Goal: Task Accomplishment & Management: Complete application form

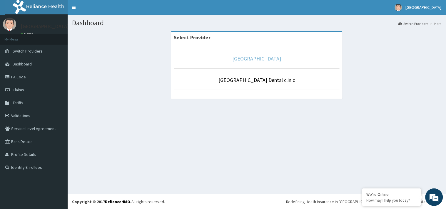
click at [264, 61] on link "[GEOGRAPHIC_DATA]" at bounding box center [257, 58] width 49 height 7
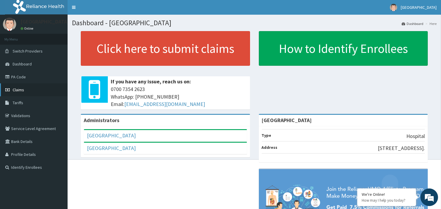
click at [24, 94] on link "Claims" at bounding box center [34, 90] width 68 height 13
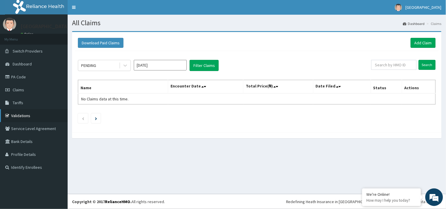
click at [38, 116] on link "Validations" at bounding box center [34, 115] width 68 height 13
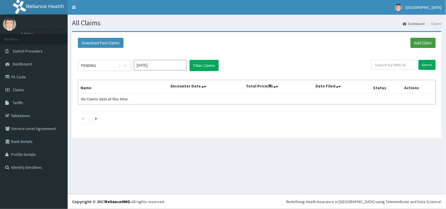
click at [425, 40] on link "Add Claim" at bounding box center [423, 43] width 25 height 10
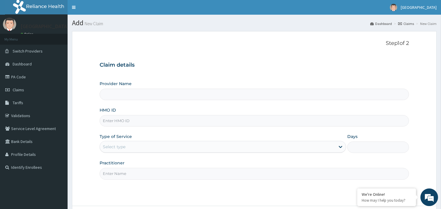
type input "[GEOGRAPHIC_DATA]"
click at [110, 122] on input "HMO ID" at bounding box center [255, 120] width 310 height 11
paste input "hia/11318/b"
type input "hia/11318/b"
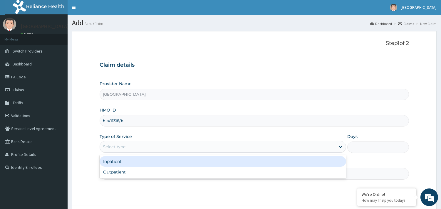
click at [119, 144] on div "Select type" at bounding box center [114, 147] width 23 height 6
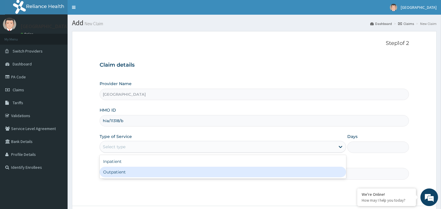
click at [126, 178] on div "Inpatient Outpatient" at bounding box center [223, 167] width 247 height 24
click at [126, 173] on div "Outpatient" at bounding box center [223, 172] width 247 height 11
type input "1"
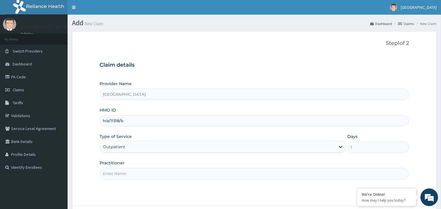
click at [122, 175] on input "Practitioner" at bounding box center [255, 173] width 310 height 11
click at [124, 176] on input "Practitioner" at bounding box center [255, 173] width 310 height 11
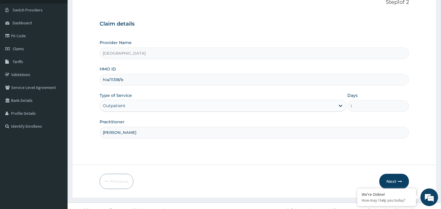
scroll to position [50, 0]
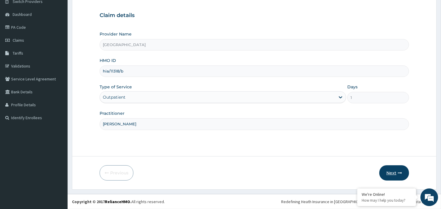
type input "dr hally"
click at [389, 176] on button "Next" at bounding box center [395, 173] width 30 height 15
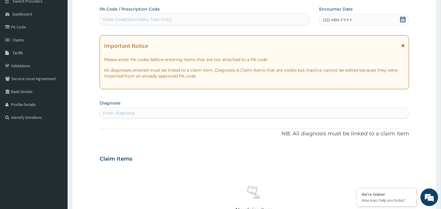
click at [380, 17] on div "DD-MM-YYYY" at bounding box center [364, 20] width 90 height 12
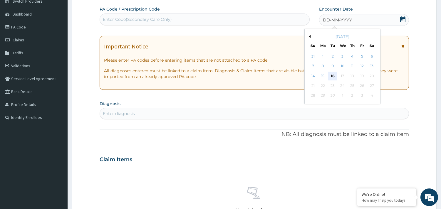
click at [332, 74] on div "16" at bounding box center [332, 76] width 9 height 9
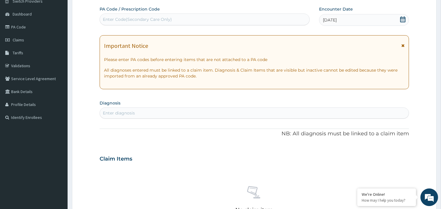
click at [120, 112] on div "Enter diagnosis" at bounding box center [119, 113] width 32 height 6
type input "malaria"
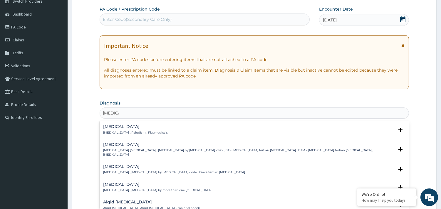
click at [118, 129] on h4 "Malaria" at bounding box center [135, 127] width 65 height 4
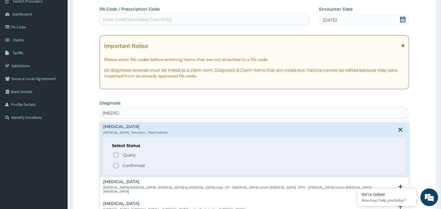
click at [134, 164] on p "Confirmed" at bounding box center [134, 166] width 22 height 6
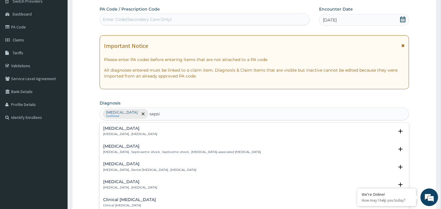
type input "sepsis"
click at [121, 130] on h4 "Sepsis" at bounding box center [130, 128] width 54 height 4
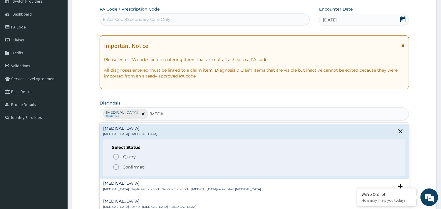
click at [124, 167] on p "Confirmed" at bounding box center [134, 167] width 22 height 6
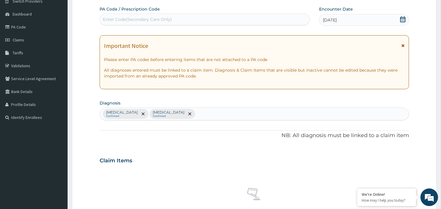
scroll to position [215, 0]
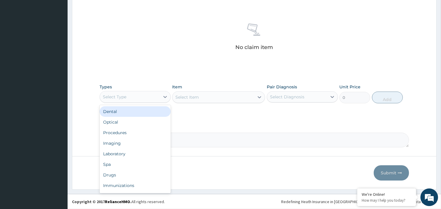
click at [121, 97] on div "Select Type" at bounding box center [115, 97] width 24 height 6
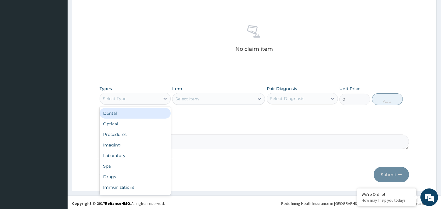
scroll to position [212, 0]
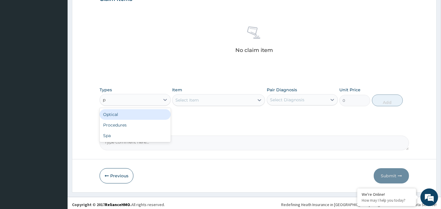
type input "pr"
click at [118, 110] on div "Procedures" at bounding box center [135, 114] width 71 height 11
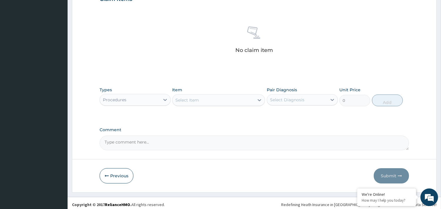
click at [204, 104] on div "Select Item" at bounding box center [214, 100] width 82 height 9
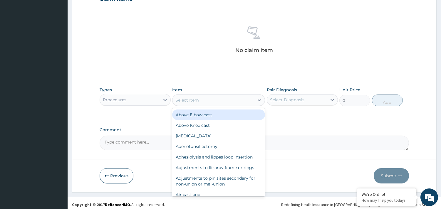
click at [204, 104] on div "Select Item" at bounding box center [214, 100] width 82 height 9
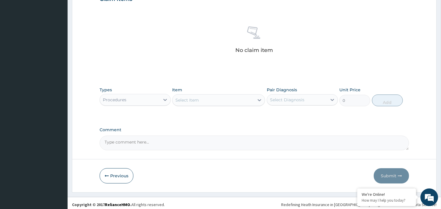
click at [204, 104] on div "Select Item" at bounding box center [214, 100] width 82 height 9
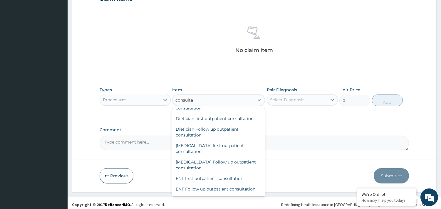
scroll to position [154, 0]
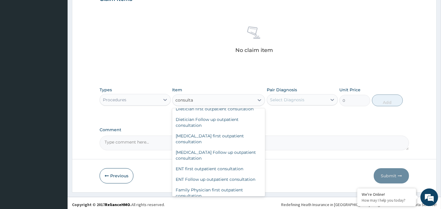
type input "consulta"
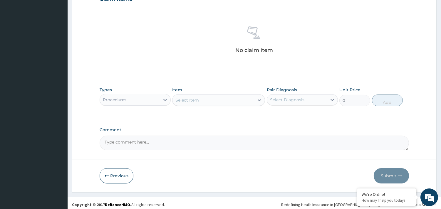
click at [266, 166] on form "Step 2 of 2 PA Code / Prescription Code Enter Code(Secondary Care Only) Encount…" at bounding box center [254, 5] width 365 height 373
click at [219, 92] on div "Item Select Item" at bounding box center [218, 96] width 93 height 19
click at [218, 98] on div "Select Item" at bounding box center [214, 100] width 82 height 9
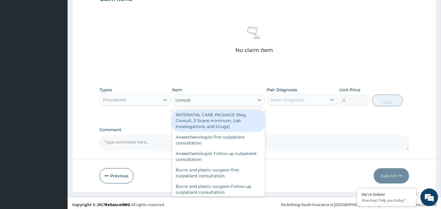
type input "consulta"
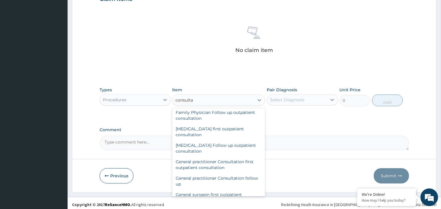
scroll to position [287, 0]
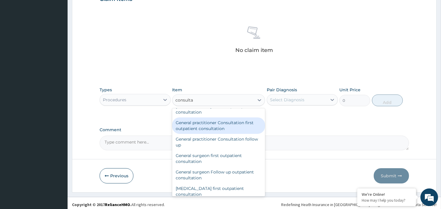
click at [204, 121] on div "General practitioner Consultation first outpatient consultation" at bounding box center [218, 126] width 93 height 16
type input "3547.5"
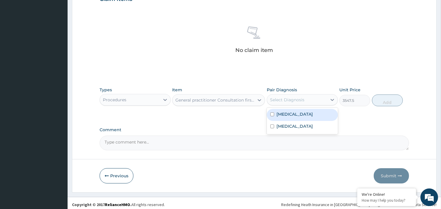
click at [293, 97] on div "Select Diagnosis" at bounding box center [287, 100] width 34 height 6
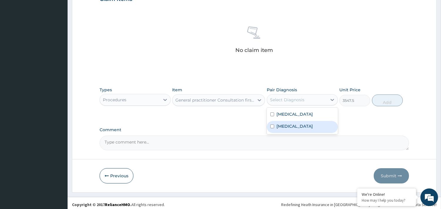
click at [294, 127] on div "Sepsis" at bounding box center [302, 127] width 71 height 12
checkbox input "true"
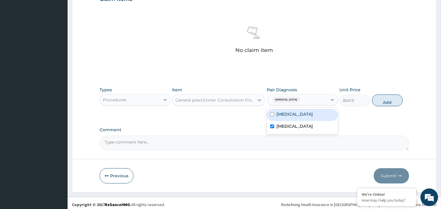
click at [295, 110] on div "Malaria" at bounding box center [302, 115] width 71 height 12
checkbox input "true"
click at [390, 97] on button "Add" at bounding box center [387, 101] width 31 height 12
type input "0"
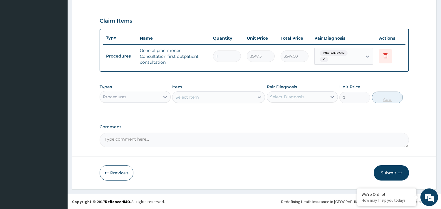
scroll to position [189, 0]
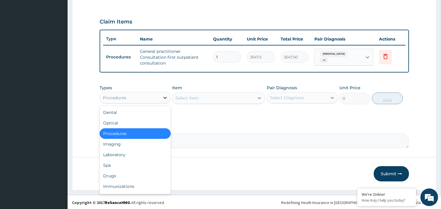
click at [167, 95] on icon at bounding box center [165, 98] width 6 height 6
click at [131, 154] on div "Laboratory" at bounding box center [135, 155] width 71 height 11
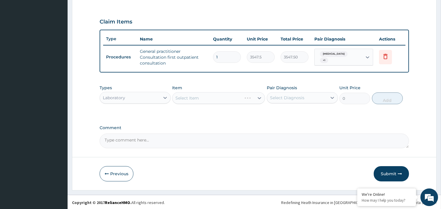
click at [189, 99] on div "Select Item" at bounding box center [218, 98] width 93 height 12
click at [186, 96] on div "Select Item" at bounding box center [188, 98] width 24 height 6
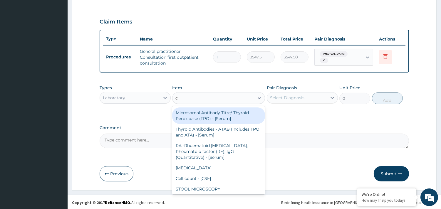
type input "cbc"
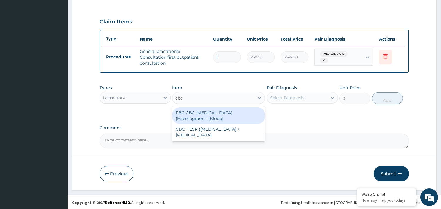
click at [188, 111] on div "FBC CBC-Complete Blood Count (Haemogram) - [Blood]" at bounding box center [218, 116] width 93 height 16
type input "4300"
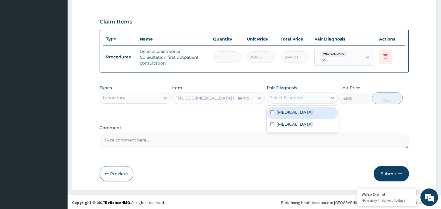
click at [277, 95] on div "Select Diagnosis" at bounding box center [287, 98] width 34 height 6
click at [279, 111] on label "Malaria" at bounding box center [295, 112] width 36 height 6
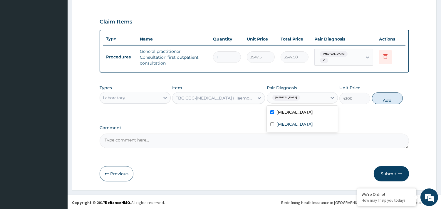
click at [290, 109] on label "Malaria" at bounding box center [295, 112] width 36 height 6
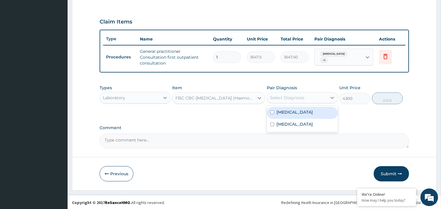
checkbox input "false"
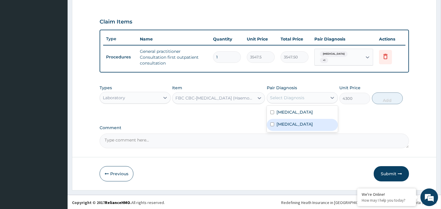
click at [289, 125] on label "Sepsis" at bounding box center [295, 124] width 36 height 6
checkbox input "true"
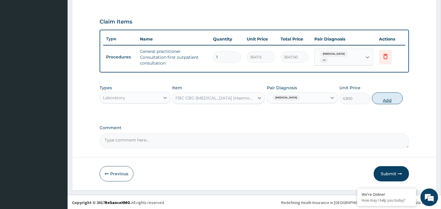
click at [388, 96] on button "Add" at bounding box center [387, 99] width 31 height 12
type input "0"
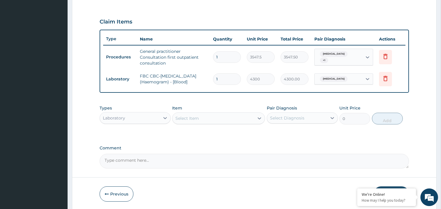
click at [210, 116] on div "Select Item" at bounding box center [214, 118] width 82 height 9
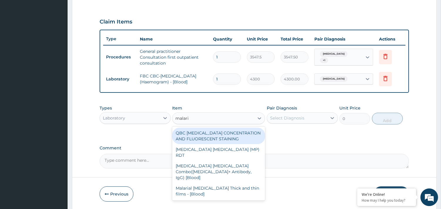
type input "malaria"
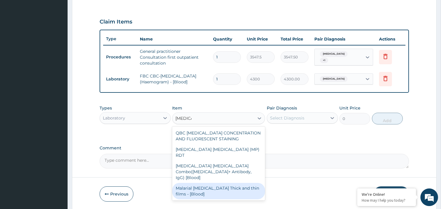
click at [184, 183] on div "Malarial Parasite Thick and thin films - [Blood]" at bounding box center [218, 191] width 93 height 16
type input "1612.5"
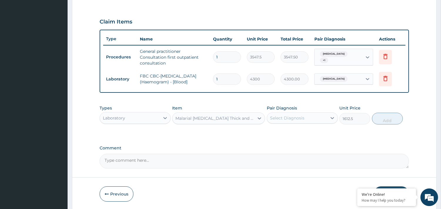
click at [280, 115] on div "Select Diagnosis" at bounding box center [287, 118] width 34 height 6
click at [285, 128] on div "Malaria" at bounding box center [302, 133] width 71 height 12
checkbox input "true"
click at [390, 114] on button "Add" at bounding box center [387, 119] width 31 height 12
type input "0"
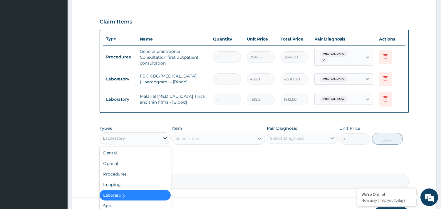
click at [165, 139] on icon at bounding box center [165, 139] width 6 height 6
click at [440, 199] on section "Step 2 of 2 PA Code / Prescription Code Enter Code(Secondary Care Only) Encount…" at bounding box center [255, 37] width 374 height 398
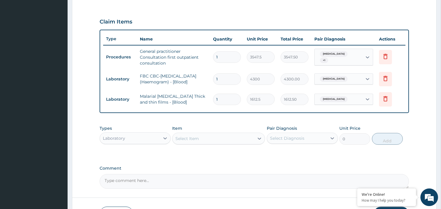
click at [441, 199] on html "R EL Toggle navigation Kingsword Hospital Kingsword Hospital - kingswordhospita…" at bounding box center [220, 31] width 441 height 440
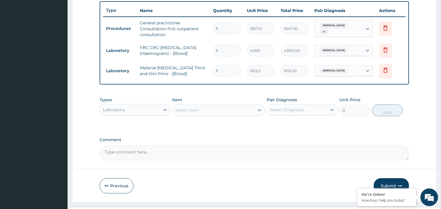
scroll to position [230, 0]
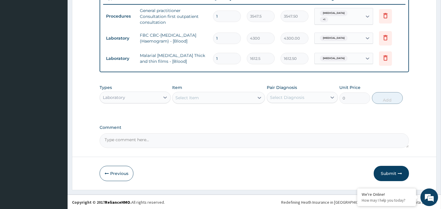
click at [158, 94] on div "Laboratory" at bounding box center [130, 97] width 60 height 9
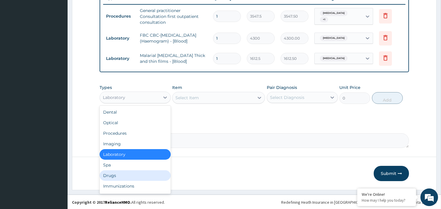
click at [137, 173] on div "Drugs" at bounding box center [135, 176] width 71 height 11
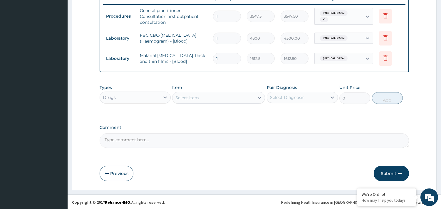
click at [192, 99] on div "Select Item" at bounding box center [188, 98] width 24 height 6
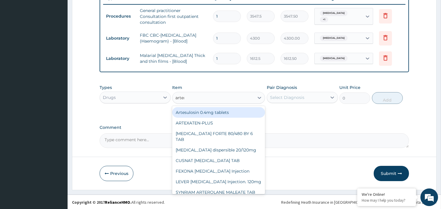
type input "arteme"
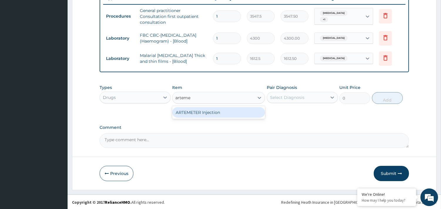
click at [191, 110] on div "ARTEMETER Injection" at bounding box center [218, 112] width 93 height 11
type input "946"
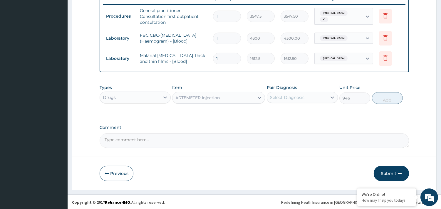
click at [281, 99] on div "Select Diagnosis" at bounding box center [287, 98] width 34 height 6
click at [282, 113] on label "Malaria" at bounding box center [295, 112] width 36 height 6
checkbox input "true"
click at [376, 96] on button "Add" at bounding box center [387, 98] width 31 height 12
type input "0"
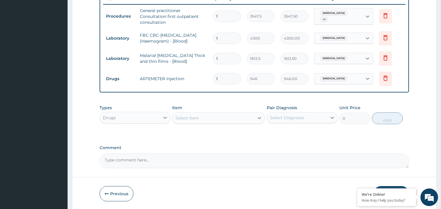
click at [194, 117] on div "Select Item" at bounding box center [188, 118] width 24 height 6
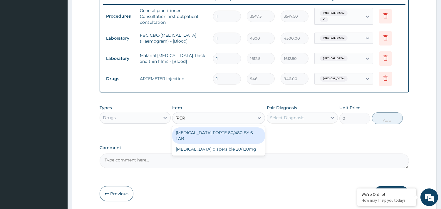
type input "coart"
click at [195, 134] on div "COARTEM FORTE 80/480 BY 6 TAB" at bounding box center [218, 136] width 93 height 16
type input "449.35"
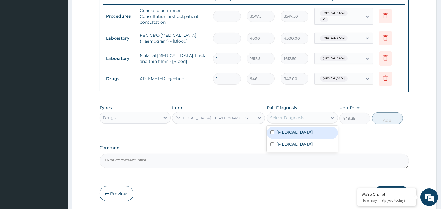
click at [319, 114] on div "Select Diagnosis" at bounding box center [297, 117] width 60 height 9
click at [323, 129] on div "Malaria" at bounding box center [302, 133] width 71 height 12
checkbox input "true"
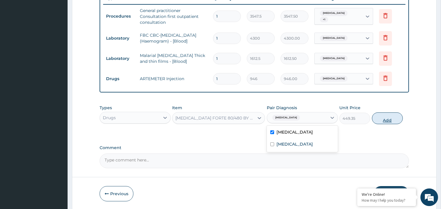
click at [392, 116] on button "Add" at bounding box center [387, 119] width 31 height 12
type input "0"
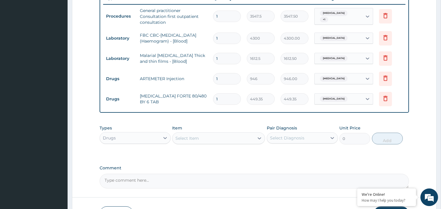
click at [228, 98] on input "1" at bounding box center [227, 99] width 28 height 11
type input "0.00"
type input "6"
type input "2696.10"
type input "6"
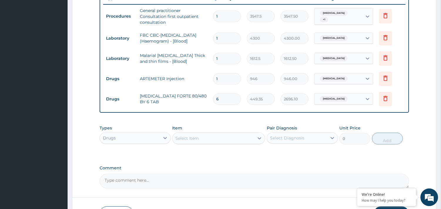
click at [200, 136] on div "Select Item" at bounding box center [214, 138] width 82 height 9
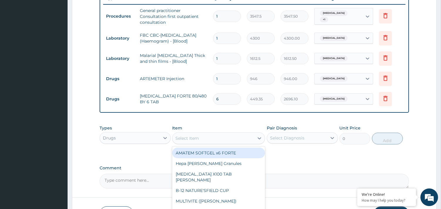
click at [200, 136] on div "Select Item" at bounding box center [214, 138] width 82 height 9
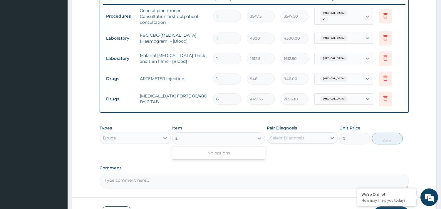
type input "z"
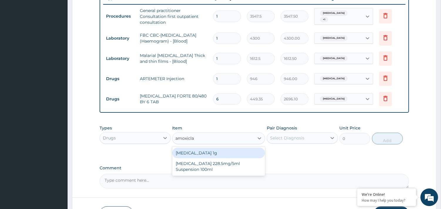
type input "amoxiclav"
click at [201, 151] on div "Co-amoxiclav 1g" at bounding box center [218, 153] width 93 height 11
type input "709.5"
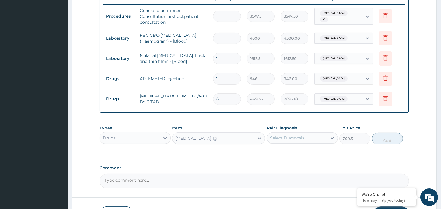
click at [292, 130] on label "Pair Diagnosis" at bounding box center [282, 128] width 30 height 6
click at [290, 139] on div "Select Diagnosis" at bounding box center [287, 138] width 34 height 6
click at [283, 151] on label "Malaria" at bounding box center [295, 153] width 36 height 6
checkbox input "true"
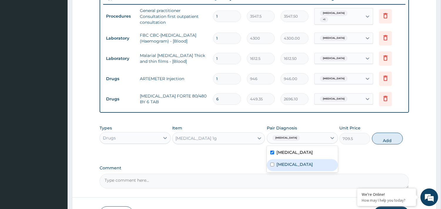
click at [285, 164] on label "Sepsis" at bounding box center [295, 165] width 36 height 6
checkbox input "true"
click at [294, 151] on div "Malaria" at bounding box center [302, 153] width 71 height 12
checkbox input "false"
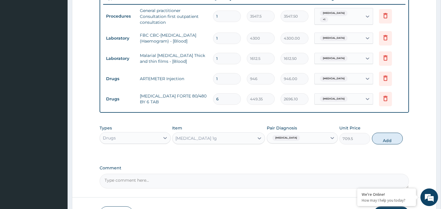
click at [386, 132] on div "Types Drugs Item Co-amoxiclav 1g Pair Diagnosis Sepsis Unit Price 709.5 Add" at bounding box center [255, 134] width 310 height 25
click at [387, 137] on button "Add" at bounding box center [387, 139] width 31 height 12
type input "0"
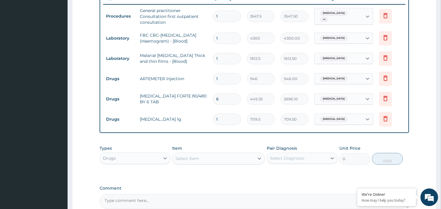
type input "14"
type input "9933.00"
type input "14"
click at [181, 159] on div "Select Item" at bounding box center [188, 159] width 24 height 6
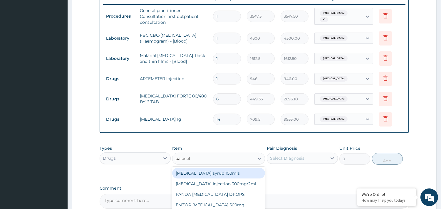
type input "paraceta"
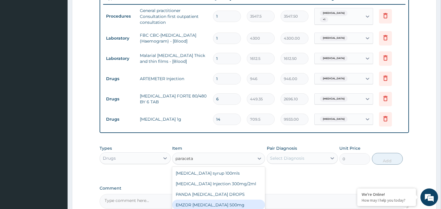
click at [192, 203] on div "EMZOR PARACETAMOL 500mg" at bounding box center [218, 205] width 93 height 11
type input "23.65"
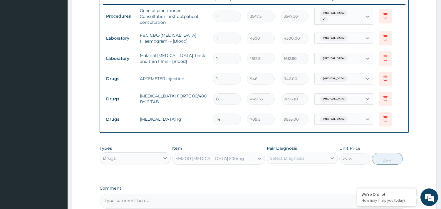
click at [290, 156] on div "Select Diagnosis" at bounding box center [287, 159] width 34 height 6
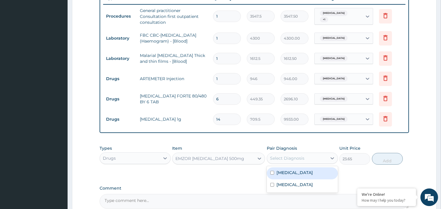
click at [294, 172] on div "Malaria" at bounding box center [302, 174] width 71 height 12
checkbox input "true"
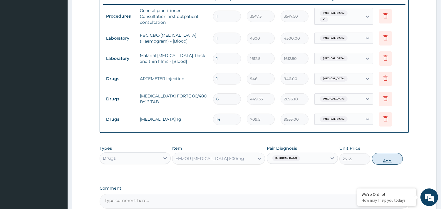
click at [385, 158] on button "Add" at bounding box center [387, 159] width 31 height 12
type input "0"
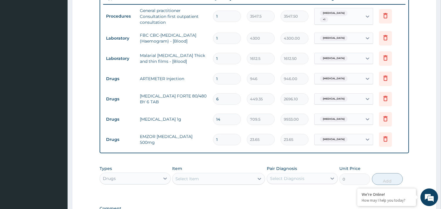
click at [229, 141] on input "1" at bounding box center [227, 139] width 28 height 11
type input "18"
type input "425.70"
type input "18"
click at [194, 175] on div "Select Item" at bounding box center [214, 178] width 82 height 9
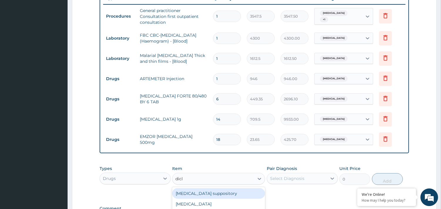
type input "diclo"
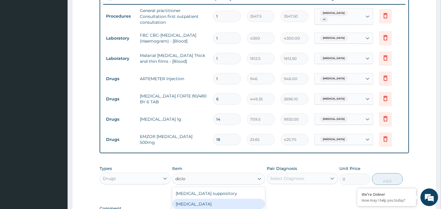
click at [204, 201] on div "Diclofenac" at bounding box center [218, 204] width 93 height 11
type input "591.25"
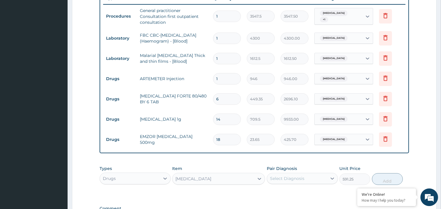
click at [291, 172] on div "Pair Diagnosis Select Diagnosis" at bounding box center [302, 175] width 71 height 19
click at [292, 178] on div "Select Diagnosis" at bounding box center [287, 179] width 34 height 6
click at [286, 204] on label "Sepsis" at bounding box center [295, 205] width 36 height 6
checkbox input "true"
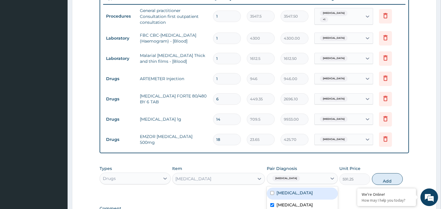
click at [292, 189] on div "Malaria" at bounding box center [302, 194] width 71 height 12
checkbox input "true"
click at [389, 182] on button "Add" at bounding box center [387, 180] width 31 height 12
type input "0"
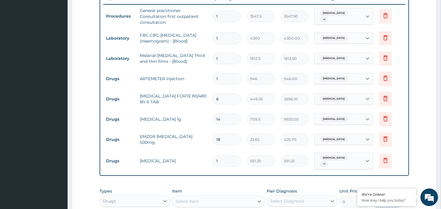
click at [401, 149] on td "Delete" at bounding box center [390, 140] width 29 height 20
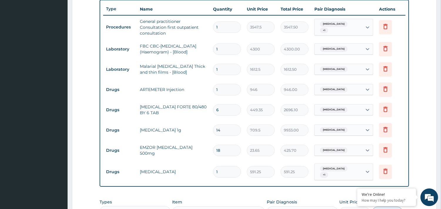
scroll to position [215, 0]
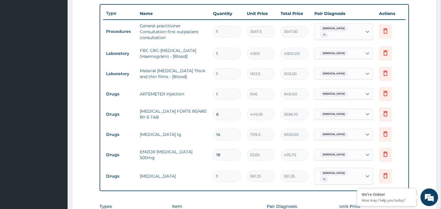
click at [225, 98] on input "1" at bounding box center [227, 94] width 28 height 11
type input "0.00"
type input "6"
type input "5676.00"
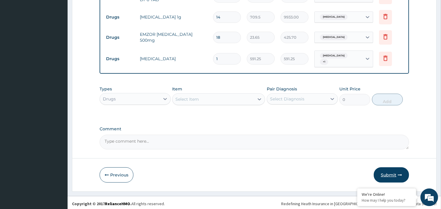
type input "6"
click at [395, 175] on button "Submit" at bounding box center [391, 175] width 35 height 15
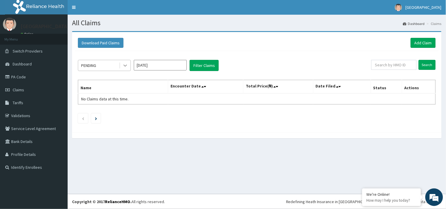
click at [128, 64] on icon at bounding box center [125, 66] width 6 height 6
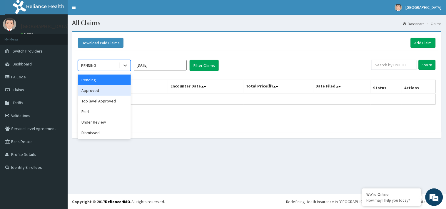
click at [117, 92] on div "Approved" at bounding box center [104, 90] width 53 height 11
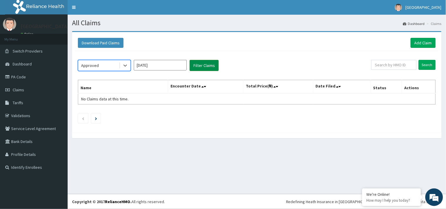
click at [201, 63] on button "Filter Claims" at bounding box center [204, 65] width 29 height 11
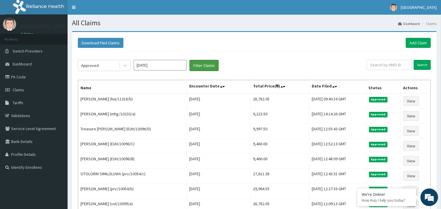
scroll to position [94, 0]
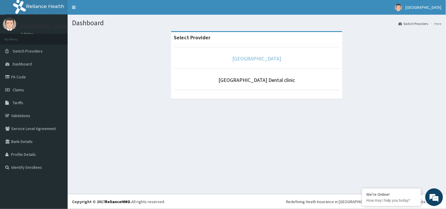
click at [261, 60] on link "[GEOGRAPHIC_DATA]" at bounding box center [257, 58] width 49 height 7
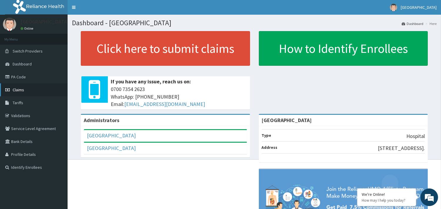
click at [19, 89] on span "Claims" at bounding box center [18, 89] width 11 height 5
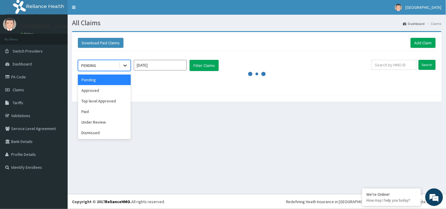
click at [124, 66] on icon at bounding box center [126, 66] width 4 height 2
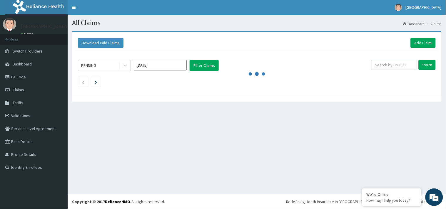
drag, startPoint x: 96, startPoint y: 126, endPoint x: 214, endPoint y: 82, distance: 125.3
click at [214, 82] on ul at bounding box center [257, 82] width 358 height 10
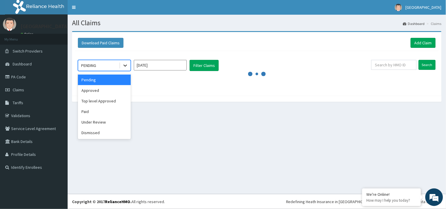
click at [126, 67] on icon at bounding box center [125, 66] width 6 height 6
click at [86, 121] on div "Under Review" at bounding box center [104, 122] width 53 height 11
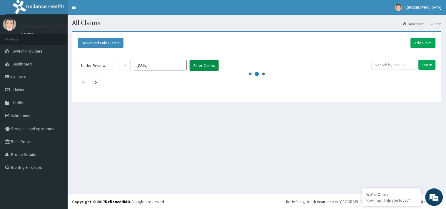
click at [204, 68] on button "Filter Claims" at bounding box center [204, 65] width 29 height 11
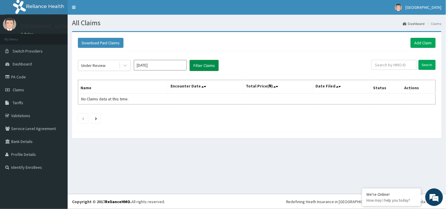
click at [204, 68] on button "Filter Claims" at bounding box center [204, 65] width 29 height 11
click at [126, 65] on icon at bounding box center [126, 66] width 4 height 2
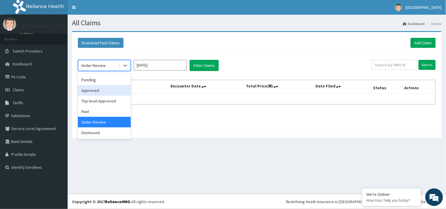
click at [103, 93] on div "Approved" at bounding box center [104, 90] width 53 height 11
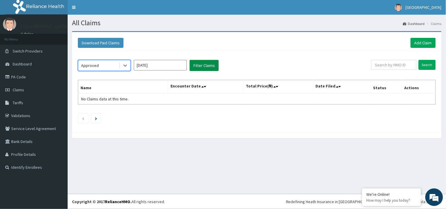
click at [201, 68] on button "Filter Claims" at bounding box center [204, 65] width 29 height 11
click at [199, 65] on button "Filter Claims" at bounding box center [204, 65] width 29 height 11
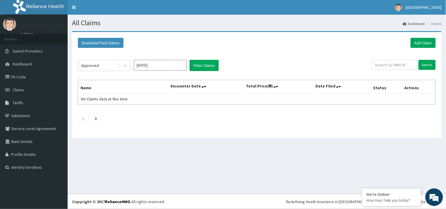
click at [281, 167] on div "All Claims Dashboard Claims Download Paid Claims Add Claim × Note you can only …" at bounding box center [257, 105] width 378 height 180
click at [200, 66] on button "Filter Claims" at bounding box center [204, 65] width 29 height 11
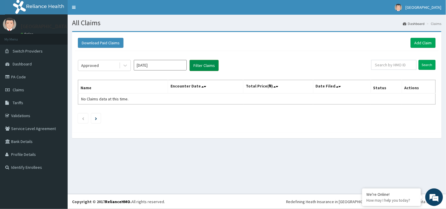
click at [200, 66] on button "Filter Claims" at bounding box center [204, 65] width 29 height 11
click at [125, 66] on icon at bounding box center [126, 66] width 4 height 2
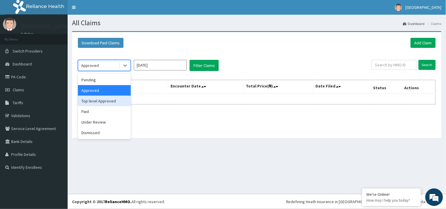
click at [112, 100] on div "Top level Approved" at bounding box center [104, 101] width 53 height 11
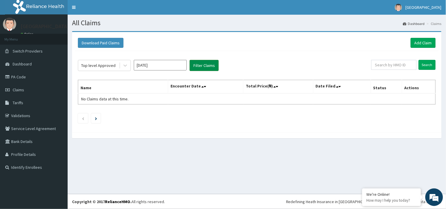
click at [204, 65] on button "Filter Claims" at bounding box center [204, 65] width 29 height 11
click at [200, 115] on ul at bounding box center [257, 119] width 358 height 10
click at [207, 66] on button "Filter Claims" at bounding box center [204, 65] width 29 height 11
click at [125, 65] on icon at bounding box center [125, 66] width 6 height 6
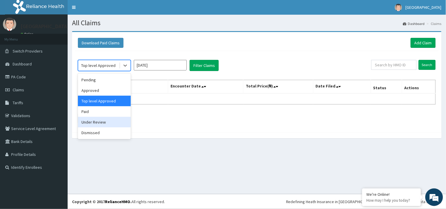
click at [99, 124] on div "Under Review" at bounding box center [104, 122] width 53 height 11
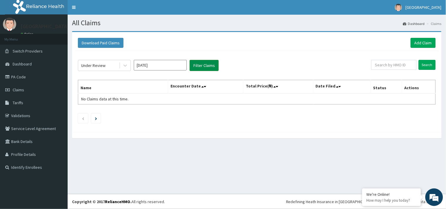
click at [208, 66] on button "Filter Claims" at bounding box center [204, 65] width 29 height 11
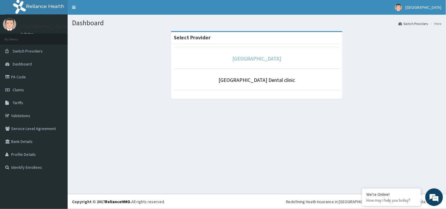
click at [251, 58] on link "[GEOGRAPHIC_DATA]" at bounding box center [257, 58] width 49 height 7
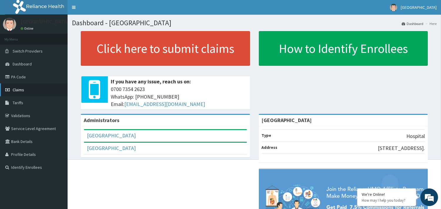
click at [13, 89] on span "Claims" at bounding box center [18, 89] width 11 height 5
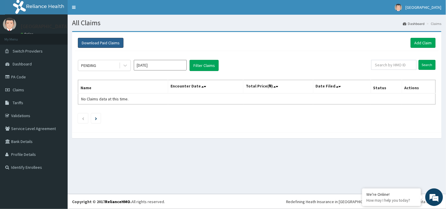
click at [89, 43] on button "Download Paid Claims" at bounding box center [101, 43] width 46 height 10
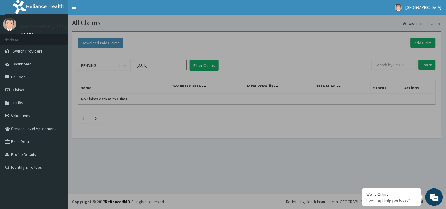
click at [0, 0] on div "× Note you can only download claims within a maximum of 1 year and the dates wi…" at bounding box center [0, 0] width 0 height 0
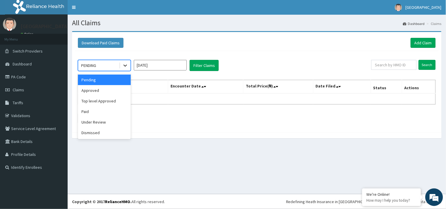
click at [124, 66] on icon at bounding box center [125, 66] width 6 height 6
click at [92, 91] on div "Approved" at bounding box center [104, 90] width 53 height 11
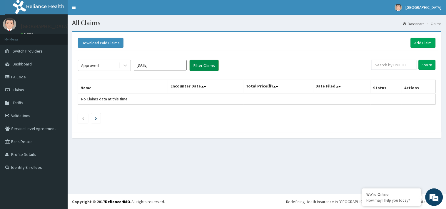
click at [203, 69] on button "Filter Claims" at bounding box center [204, 65] width 29 height 11
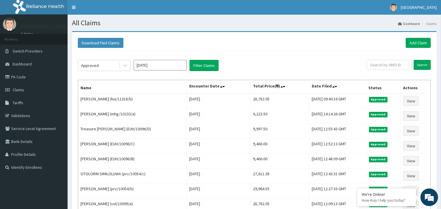
click at [253, 60] on div "Approved Sep 2025 Filter Claims" at bounding box center [222, 65] width 289 height 11
click at [125, 64] on icon at bounding box center [125, 66] width 6 height 6
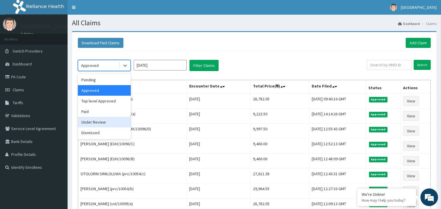
click at [98, 124] on div "Under Review" at bounding box center [104, 122] width 53 height 11
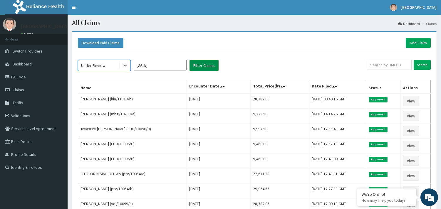
click at [201, 64] on button "Filter Claims" at bounding box center [204, 65] width 29 height 11
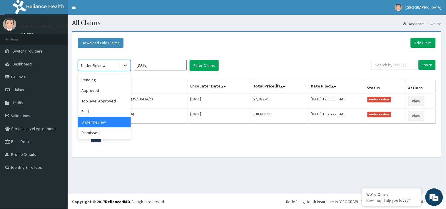
click at [125, 66] on icon at bounding box center [126, 66] width 4 height 2
click at [94, 93] on div "Approved" at bounding box center [104, 90] width 53 height 11
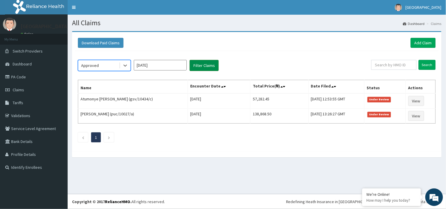
click at [201, 61] on button "Filter Claims" at bounding box center [204, 65] width 29 height 11
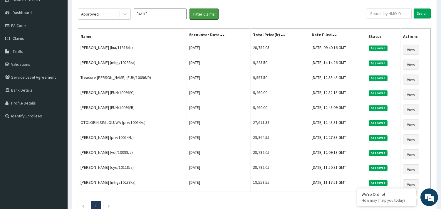
scroll to position [55, 0]
